Goal: Communication & Community: Share content

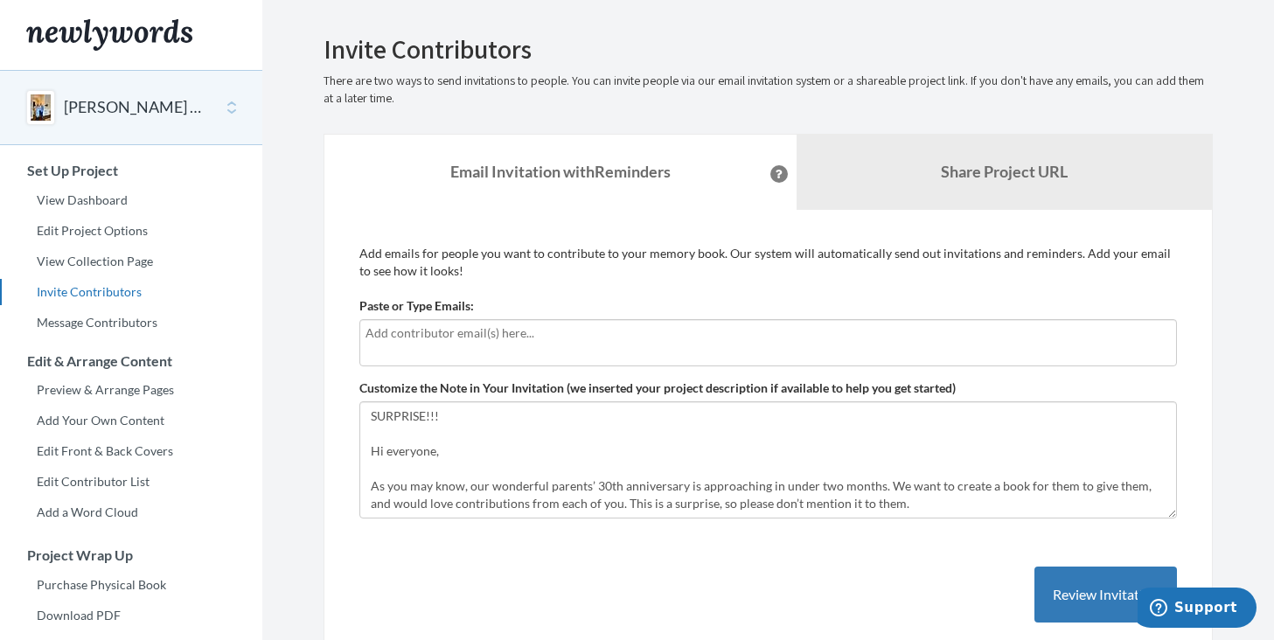
click at [498, 334] on input "text" at bounding box center [767, 332] width 805 height 19
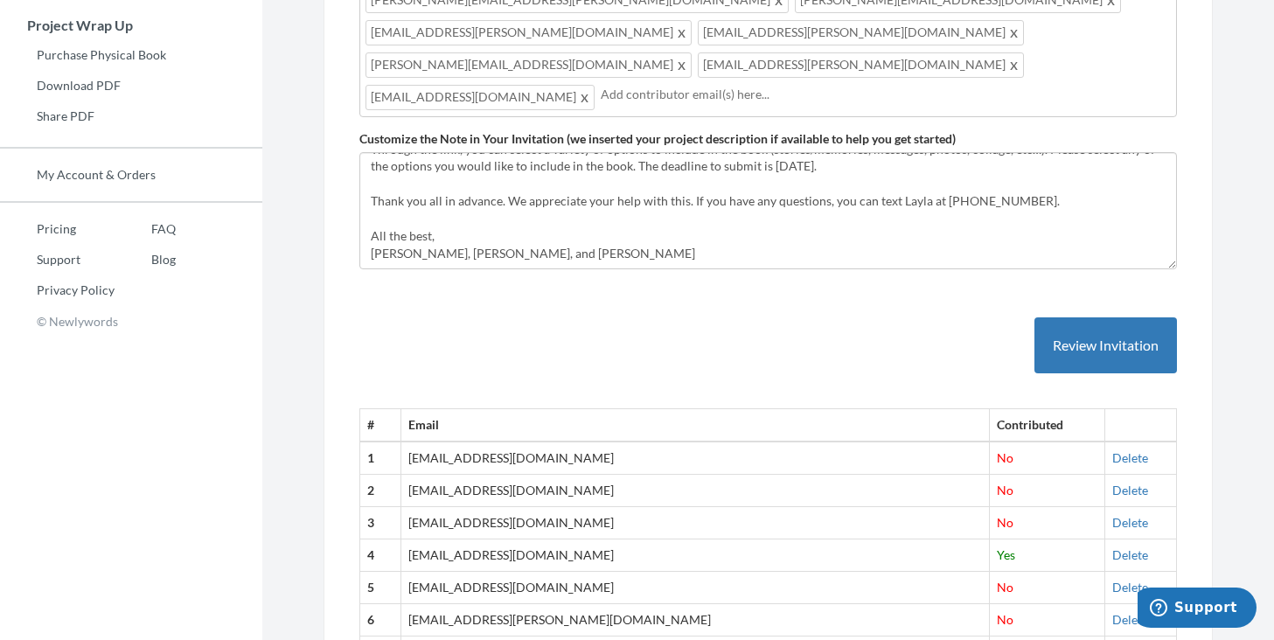
scroll to position [529, 0]
click at [1062, 318] on button "Review Invitation" at bounding box center [1105, 346] width 143 height 57
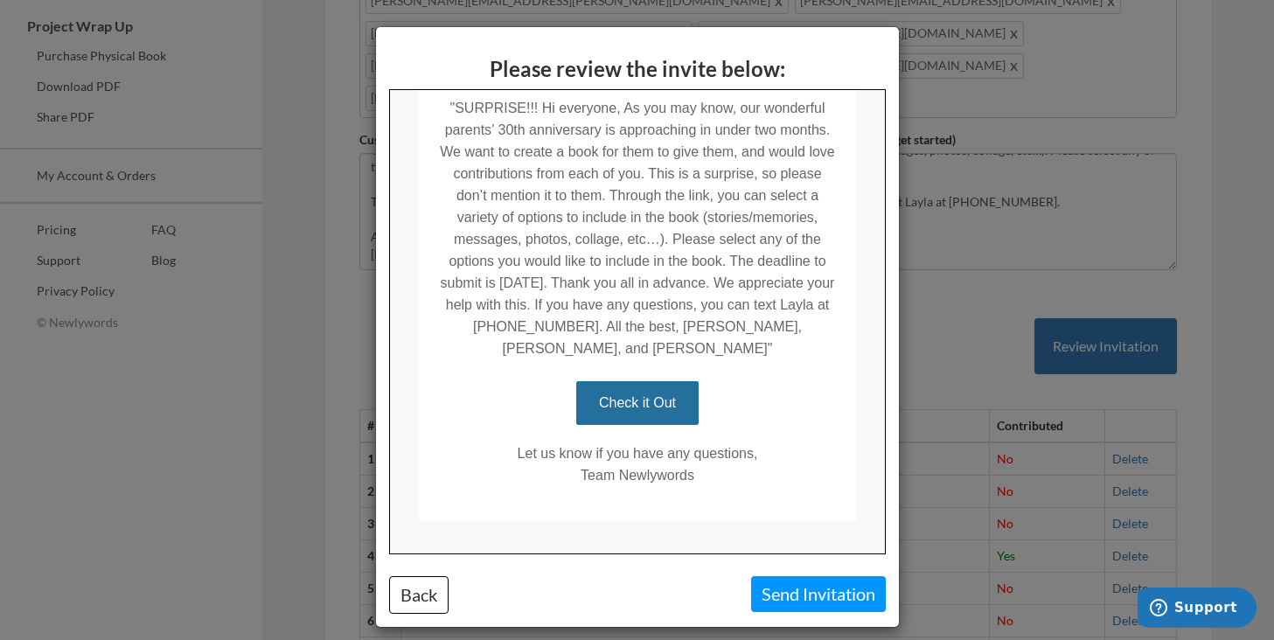
scroll to position [523, 0]
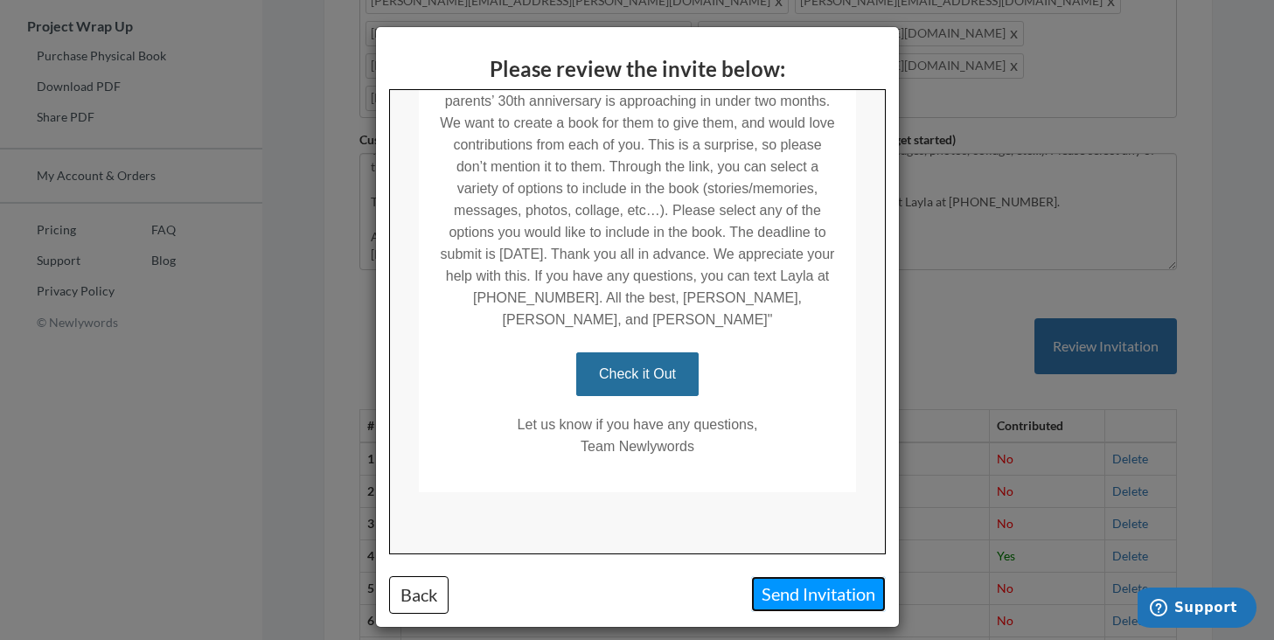
click at [788, 593] on button "Send Invitation" at bounding box center [818, 594] width 135 height 36
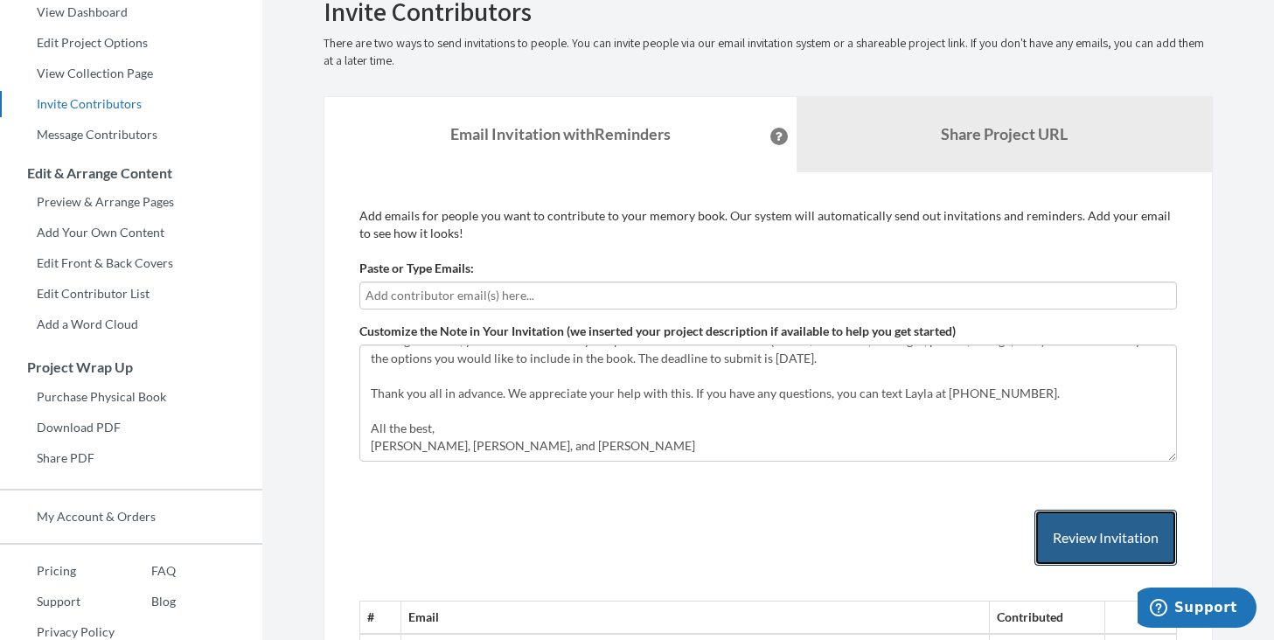
scroll to position [187, 0]
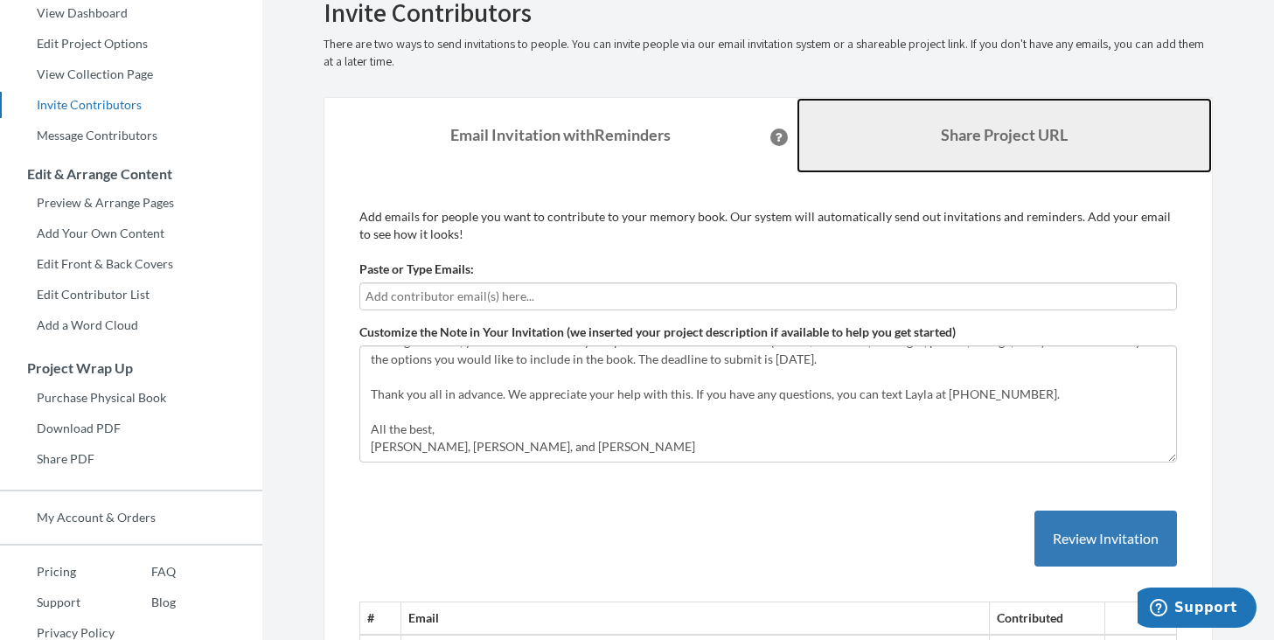
click at [907, 161] on link "Share Project URL" at bounding box center [1004, 135] width 416 height 75
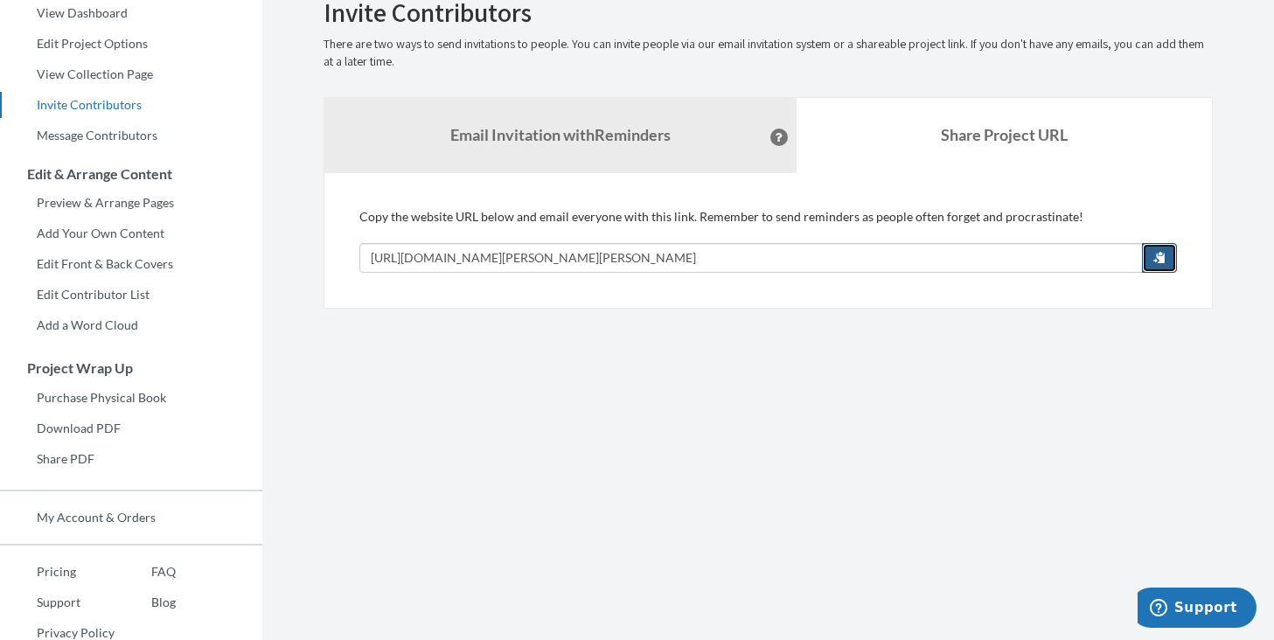
click at [1155, 254] on span "button" at bounding box center [1159, 257] width 12 height 12
click at [1163, 258] on span "button" at bounding box center [1159, 257] width 12 height 12
click at [1161, 254] on span "button" at bounding box center [1159, 257] width 12 height 12
click at [557, 339] on section "Emails have been sent! Invite Contributors There are two ways to send invitatio…" at bounding box center [768, 247] width 1012 height 869
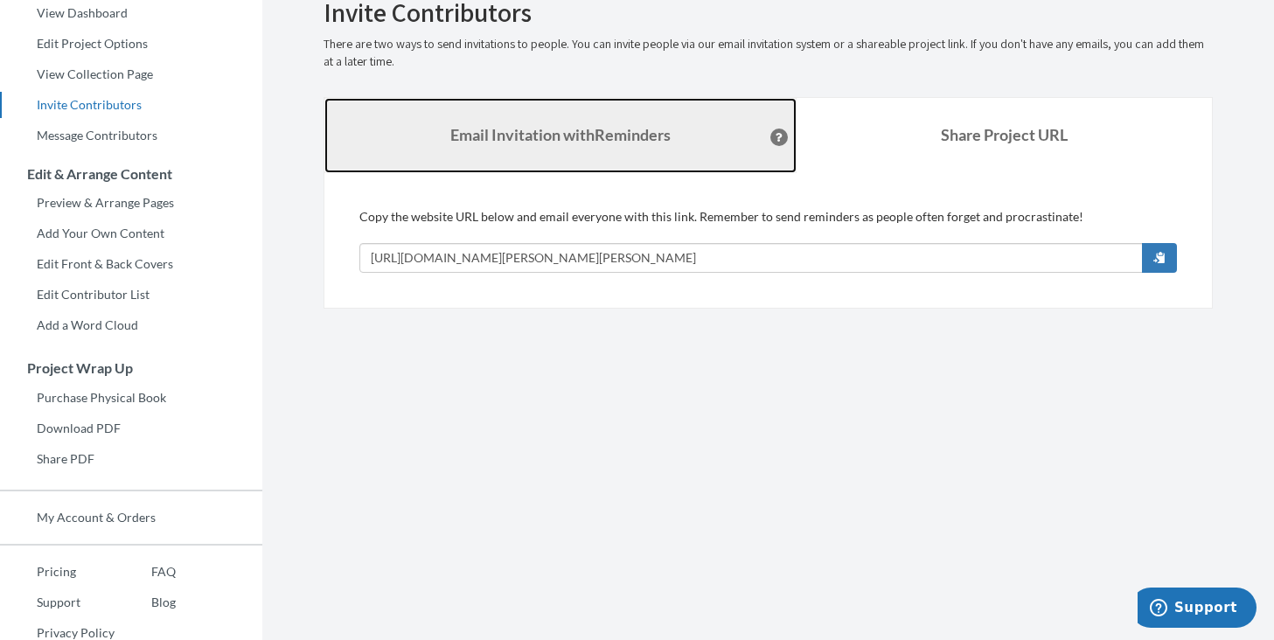
click at [596, 137] on strong "Email Invitation with Reminders" at bounding box center [560, 134] width 220 height 19
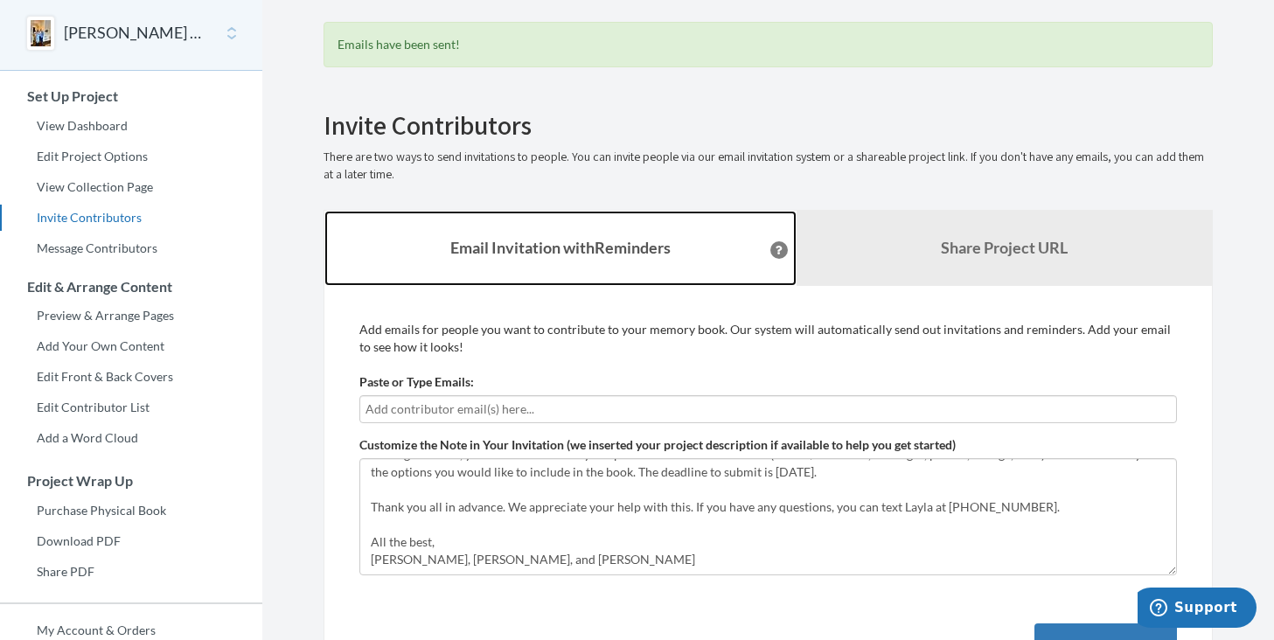
scroll to position [0, 0]
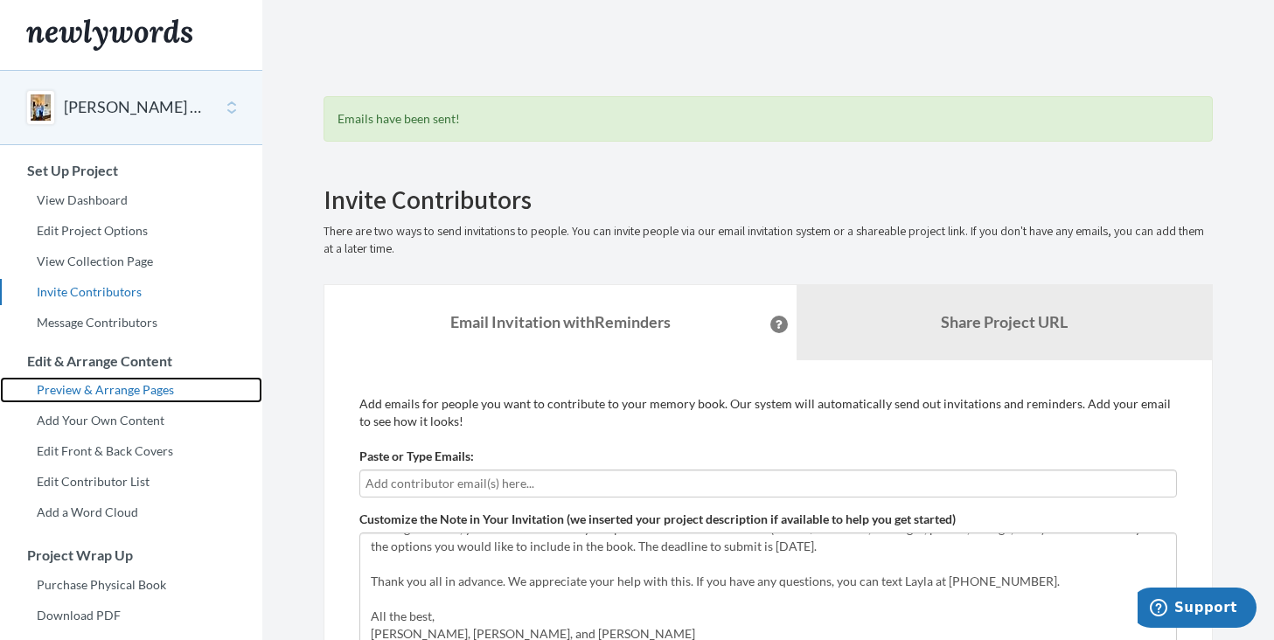
click at [123, 399] on link "Preview & Arrange Pages" at bounding box center [131, 390] width 262 height 26
